Goal: Task Accomplishment & Management: Manage account settings

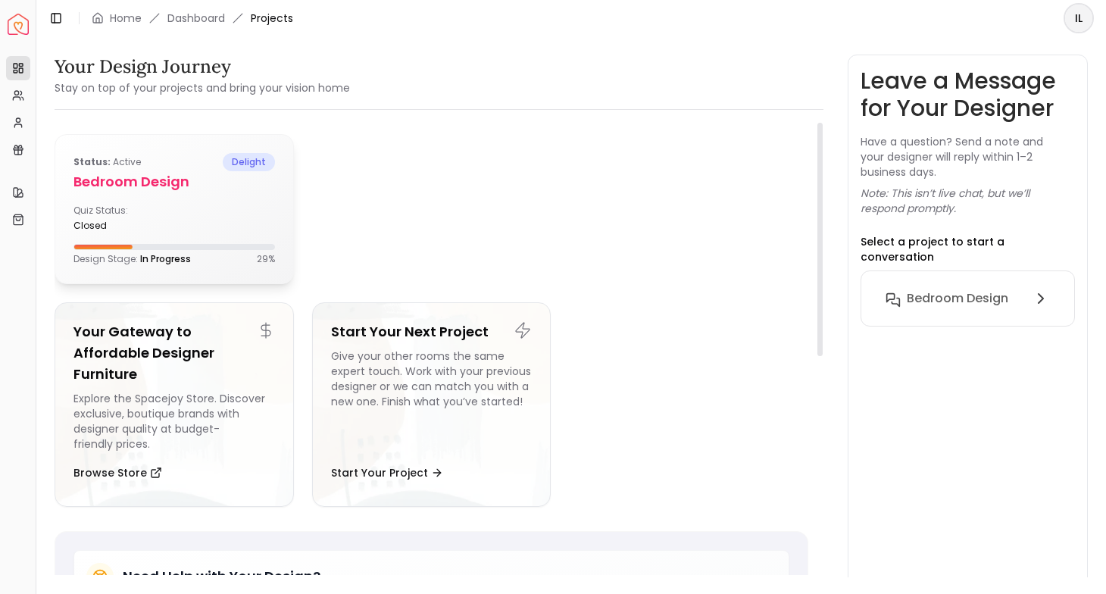
click at [158, 172] on h5 "Bedroom design" at bounding box center [173, 181] width 201 height 21
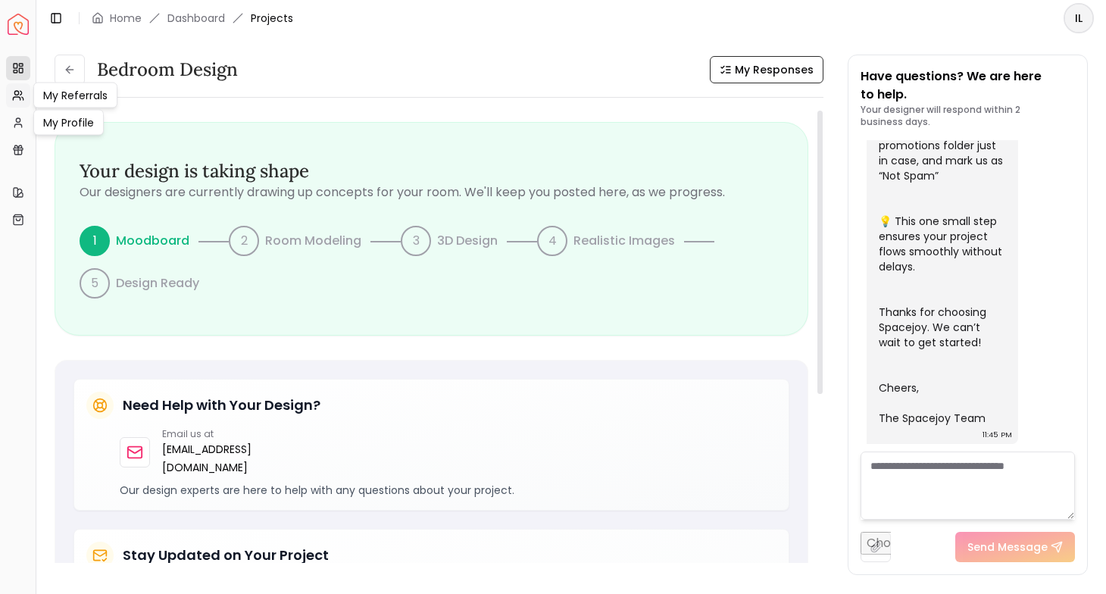
click at [16, 105] on link "My Referrals" at bounding box center [18, 95] width 24 height 24
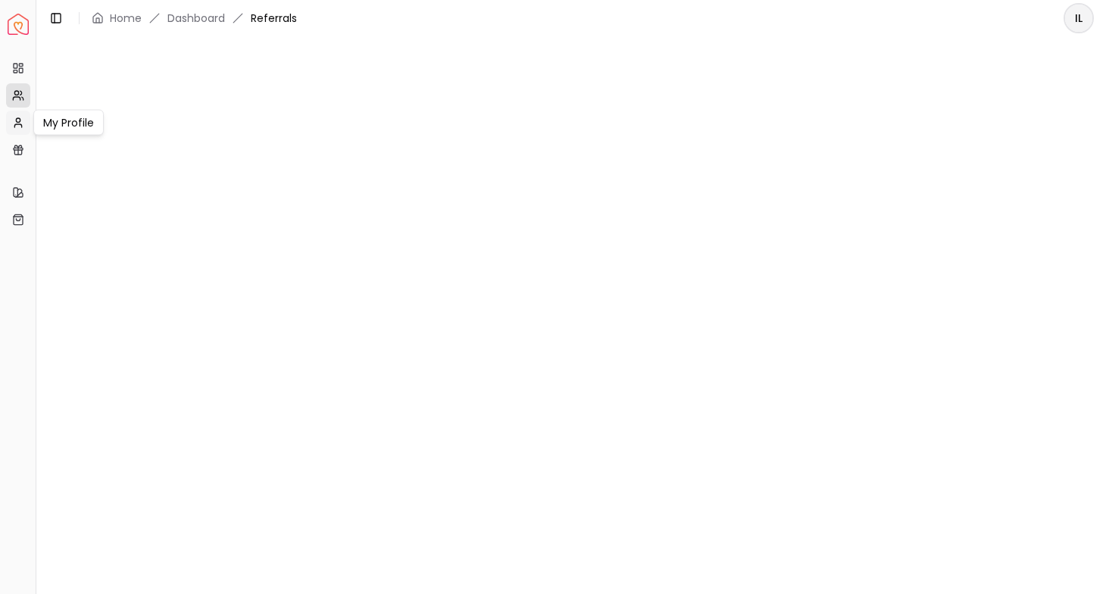
click at [18, 126] on icon at bounding box center [18, 123] width 12 height 12
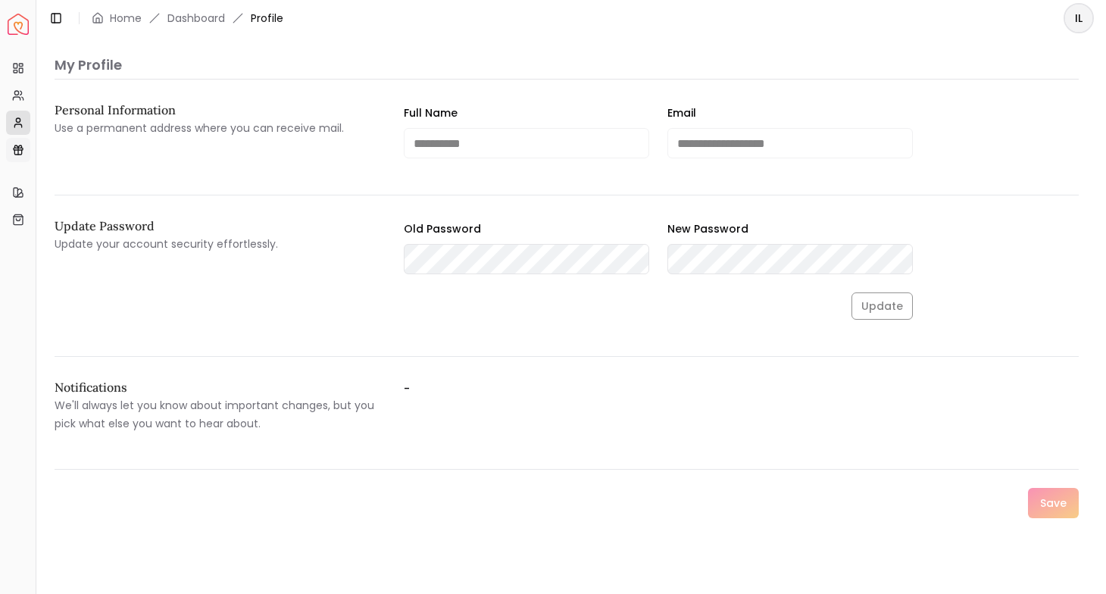
click at [20, 142] on link "Gift Card Balance" at bounding box center [18, 150] width 24 height 24
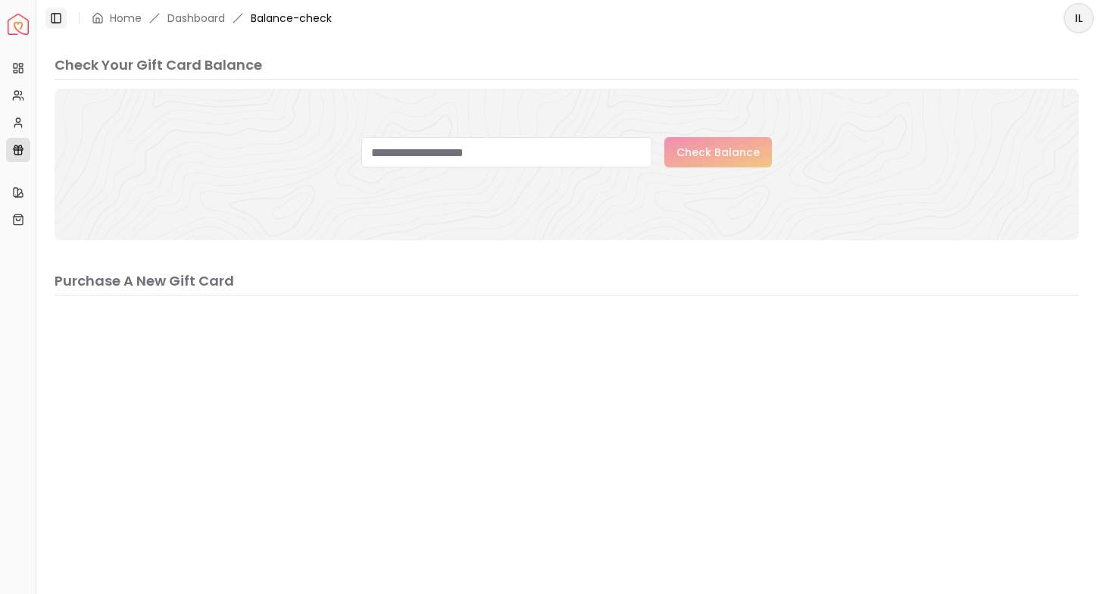
click at [60, 15] on icon at bounding box center [56, 18] width 12 height 12
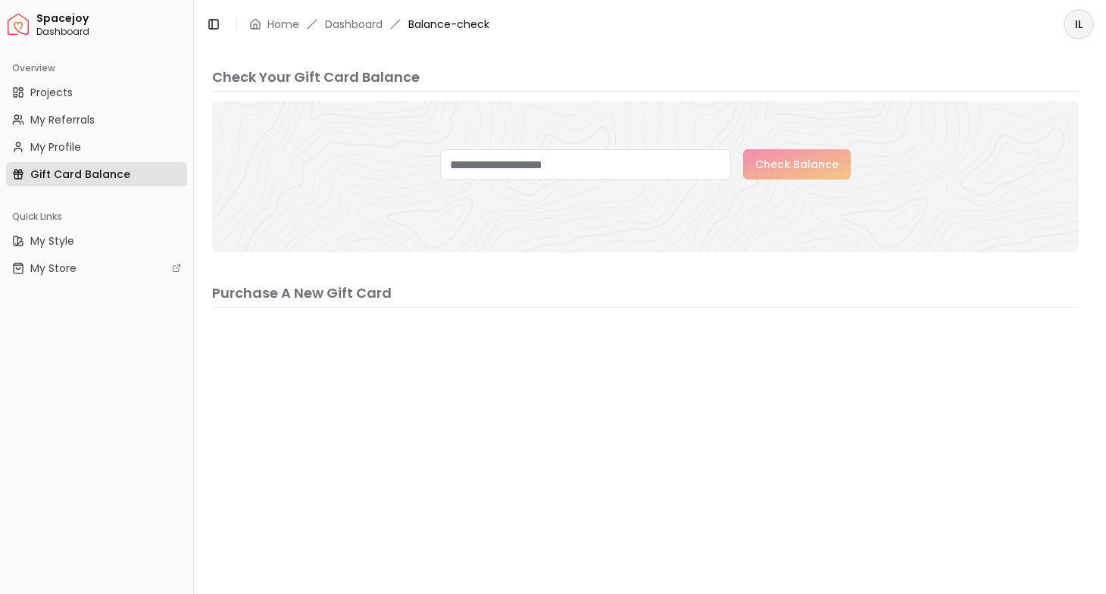
click at [225, 21] on div "Toggle Sidebar Home Dashboard Balance-check" at bounding box center [348, 24] width 308 height 21
click at [279, 17] on link "Home" at bounding box center [283, 24] width 32 height 15
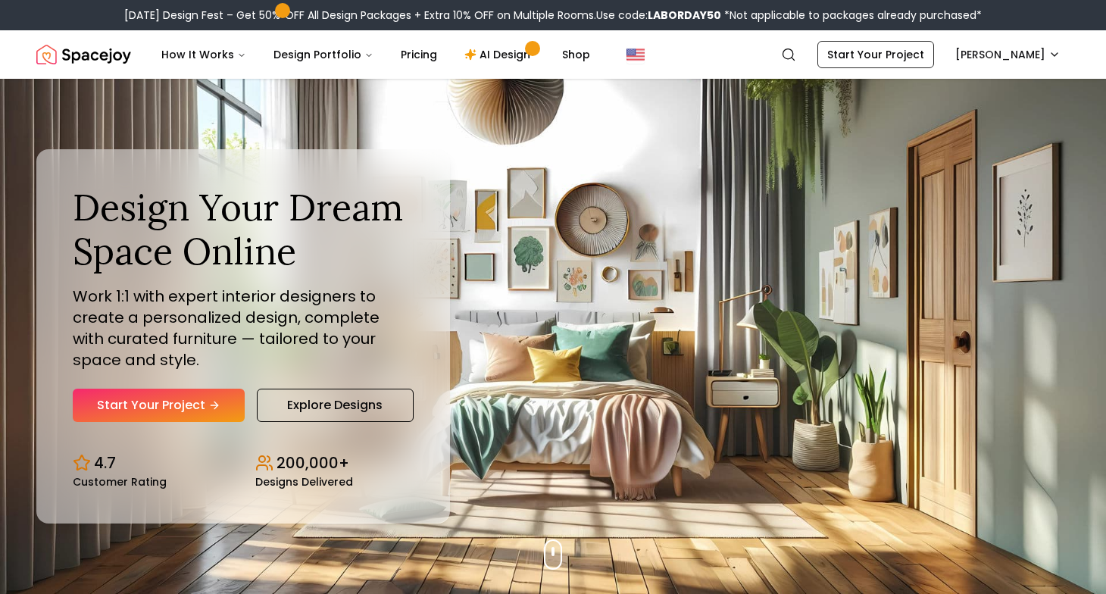
click at [1056, 69] on nav "Spacejoy Search IL How It Works Design Portfolio Pricing AI Design Shop Search …" at bounding box center [552, 54] width 1033 height 48
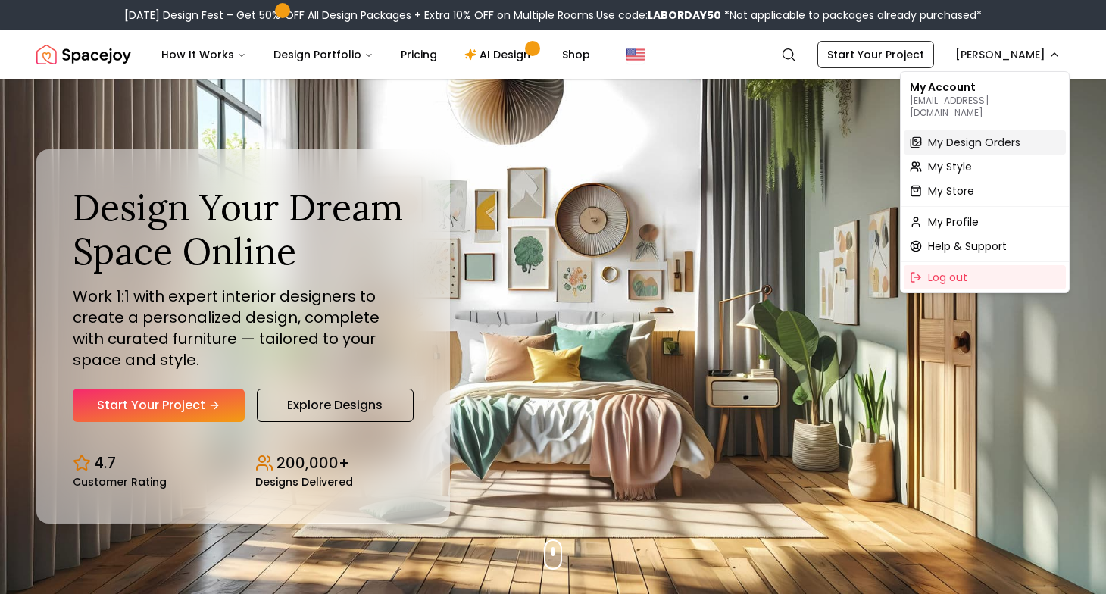
click at [1004, 135] on span "My Design Orders" at bounding box center [974, 142] width 92 height 15
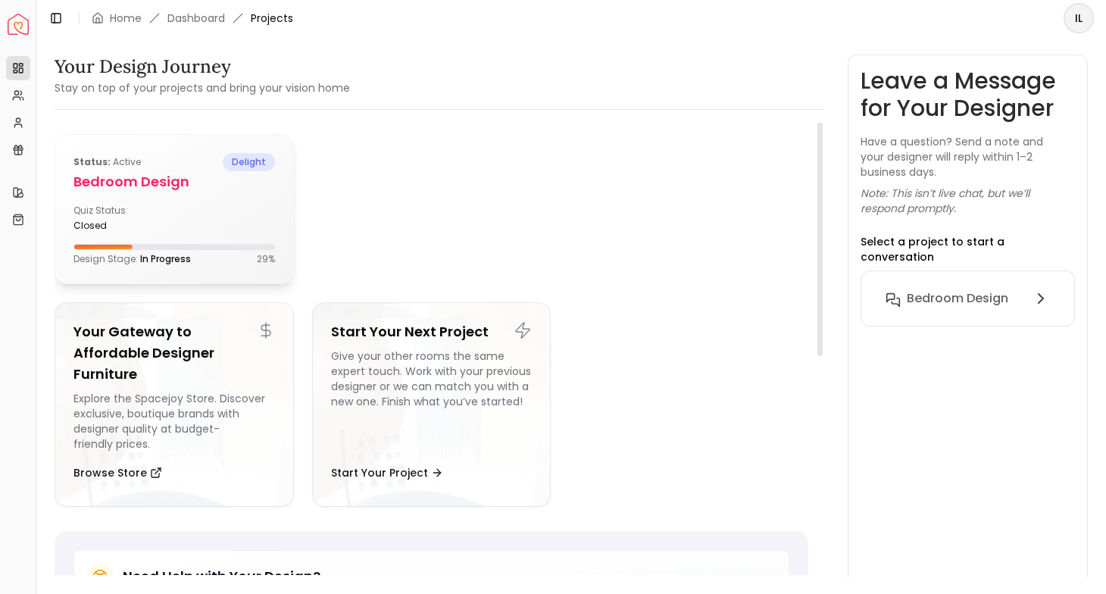
click at [236, 167] on span "delight" at bounding box center [249, 162] width 52 height 18
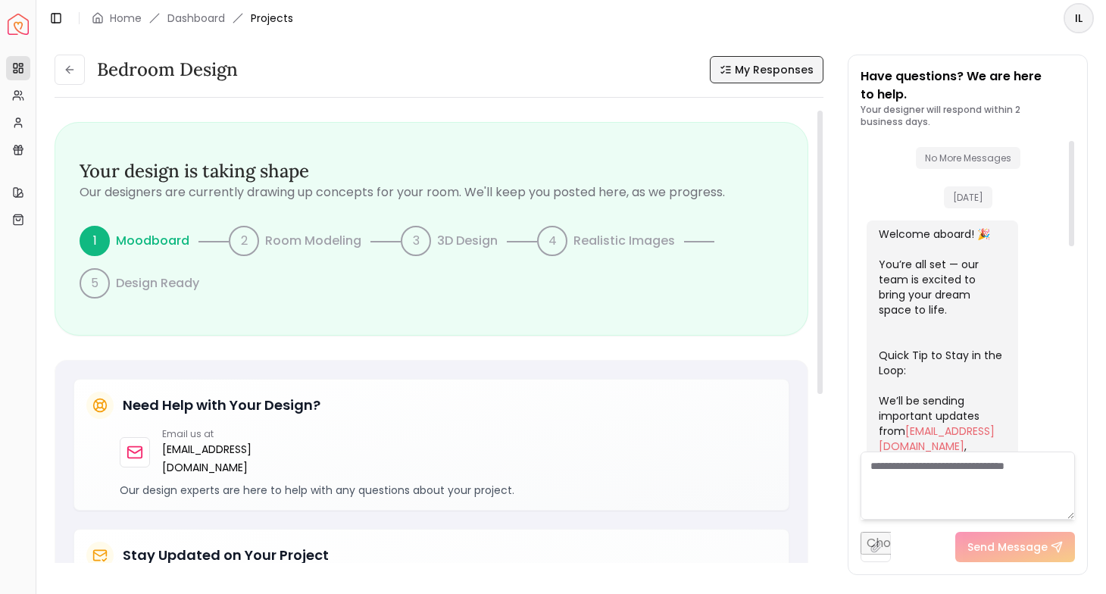
click at [742, 61] on button "My Responses" at bounding box center [767, 69] width 114 height 27
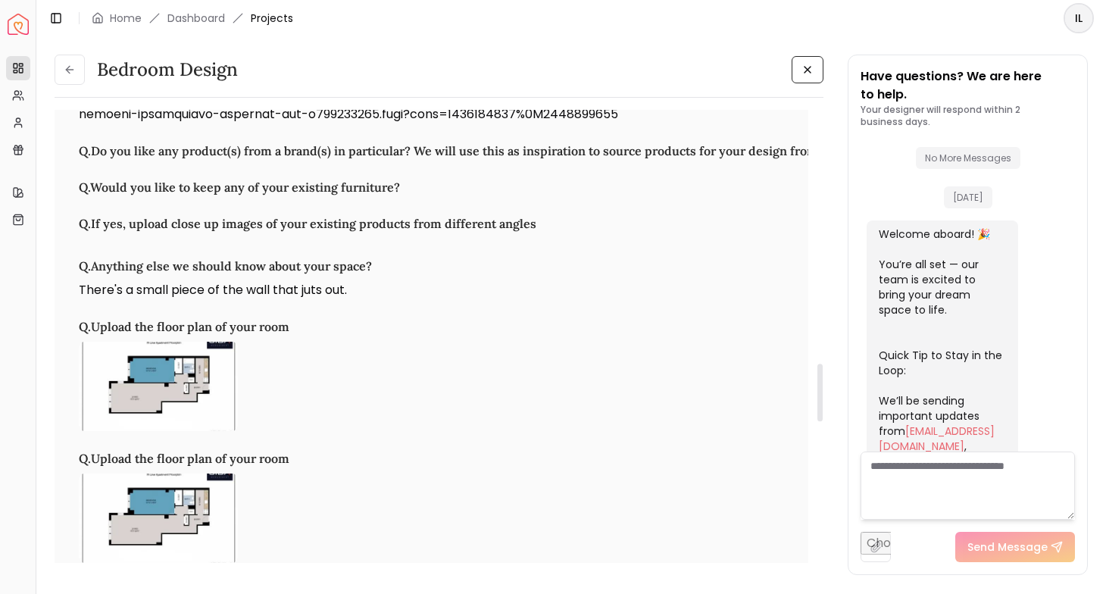
scroll to position [2183, 0]
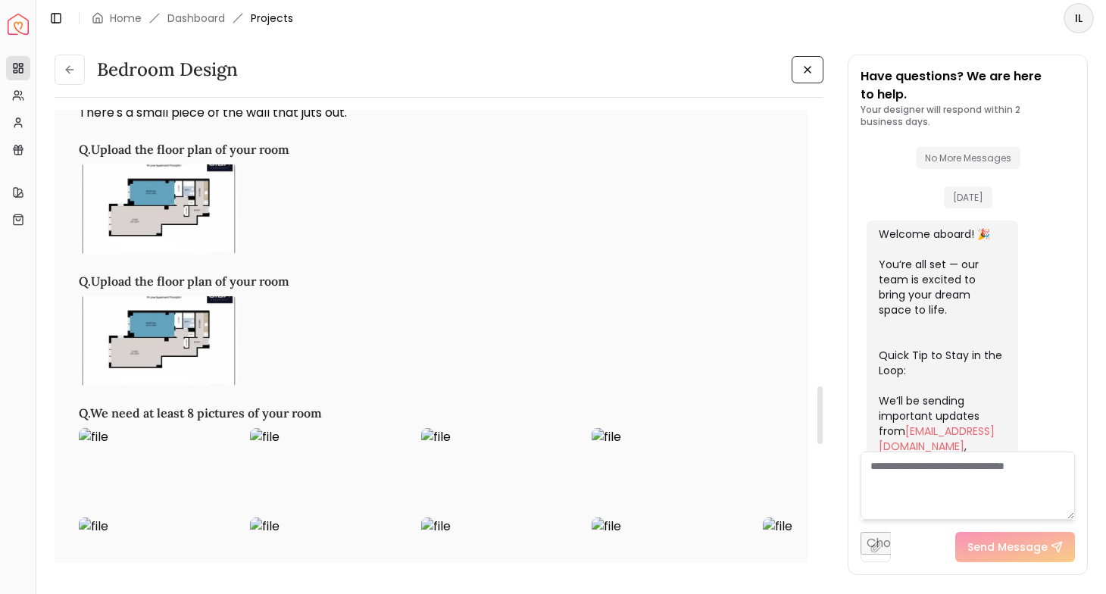
click at [151, 205] on img at bounding box center [158, 208] width 159 height 89
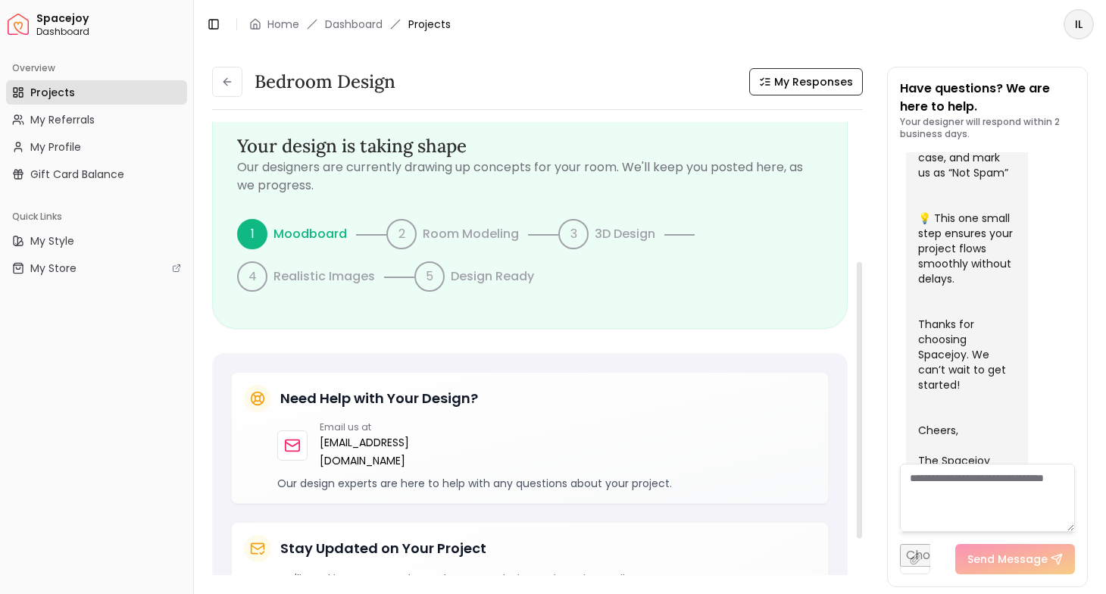
scroll to position [3, 0]
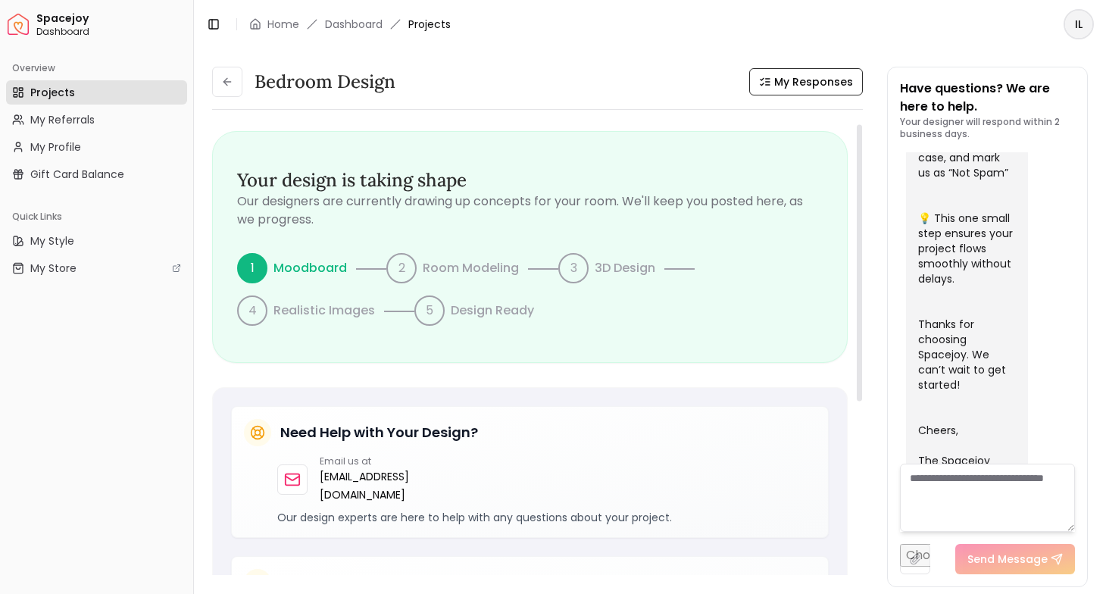
click at [829, 57] on div "Bedroom design My Responses Bedroom design My Responses Your design is taking s…" at bounding box center [650, 318] width 912 height 541
click at [823, 76] on span "My Responses" at bounding box center [813, 81] width 79 height 15
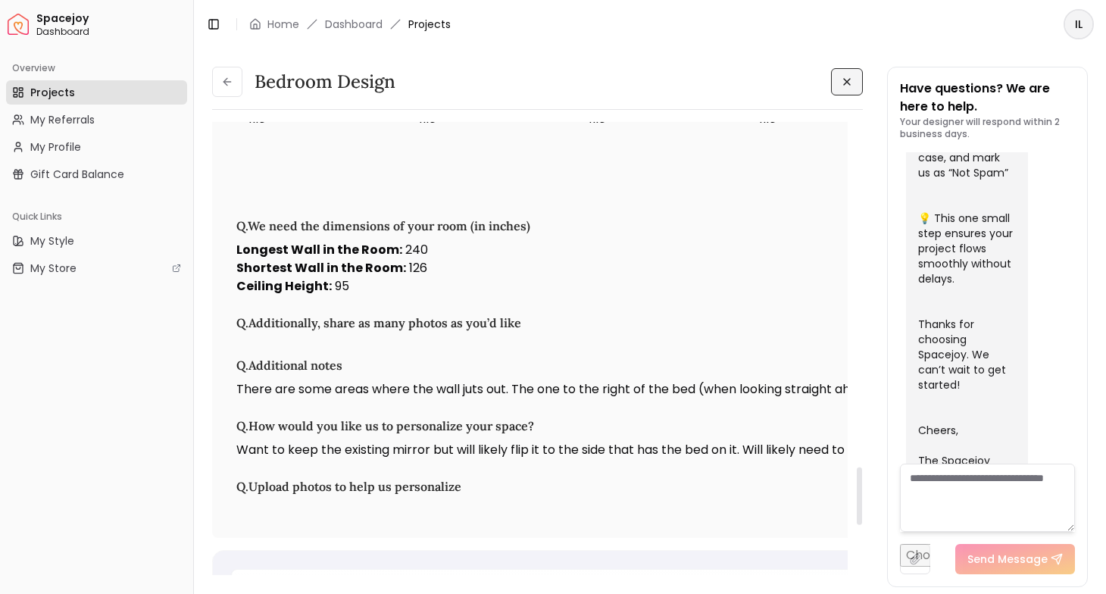
scroll to position [2740, 0]
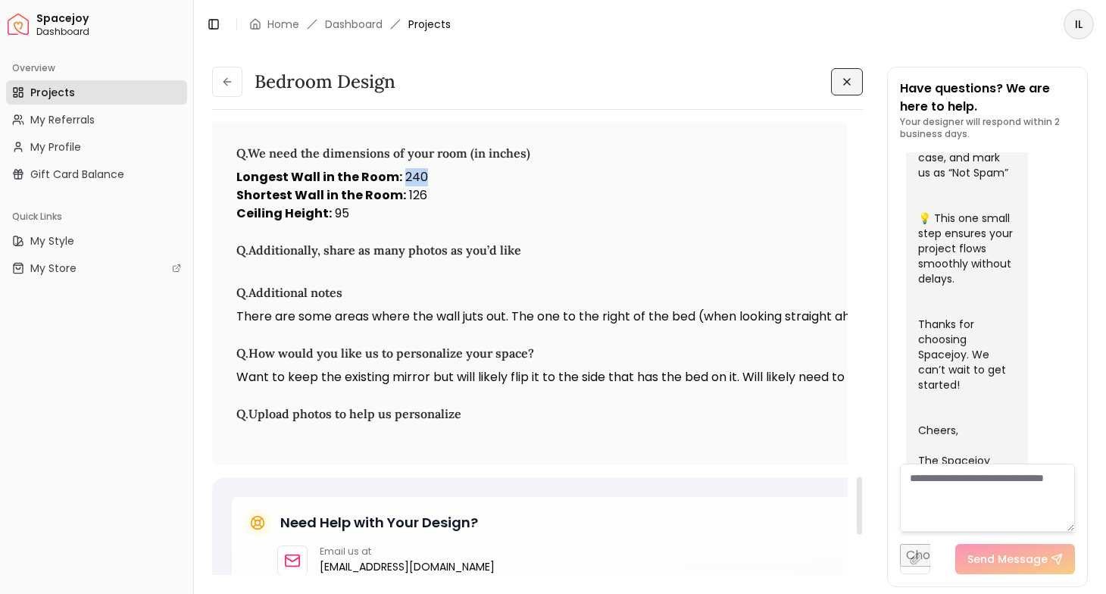
scroll to position [2799, 0]
copy p "240"
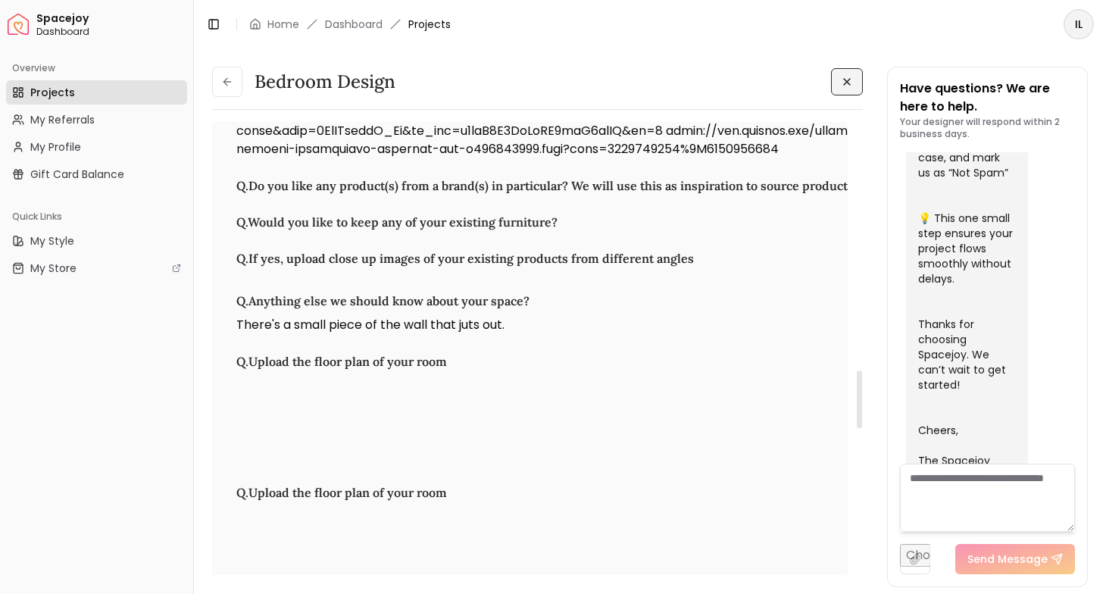
scroll to position [1950, 0]
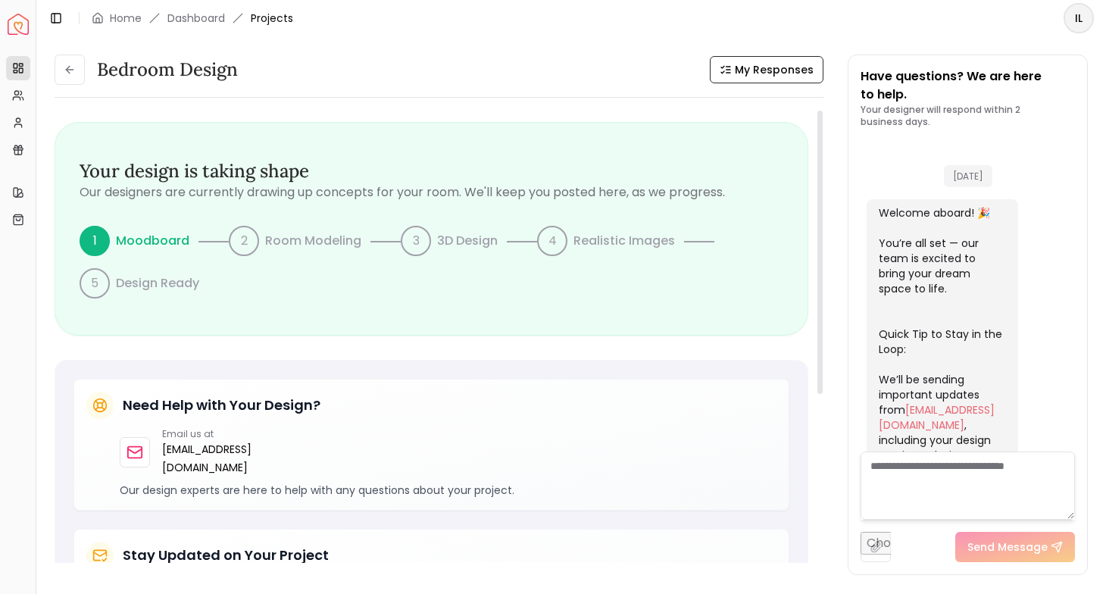
scroll to position [582, 0]
